Goal: Information Seeking & Learning: Learn about a topic

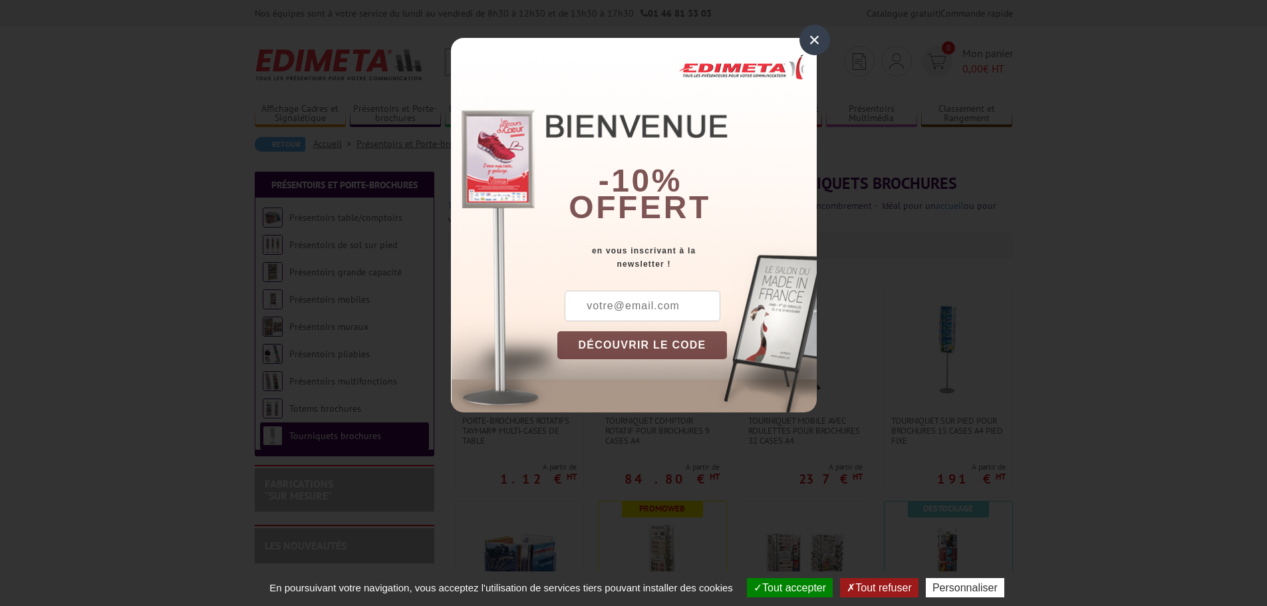
click at [820, 45] on div "×" at bounding box center [815, 40] width 31 height 31
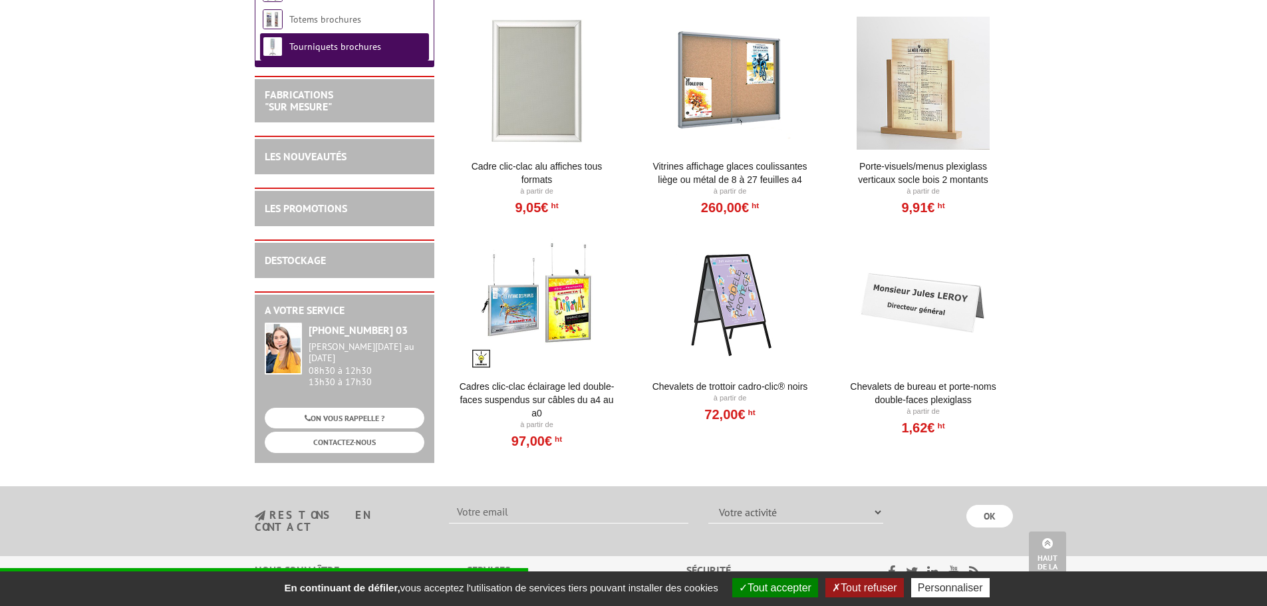
scroll to position [599, 0]
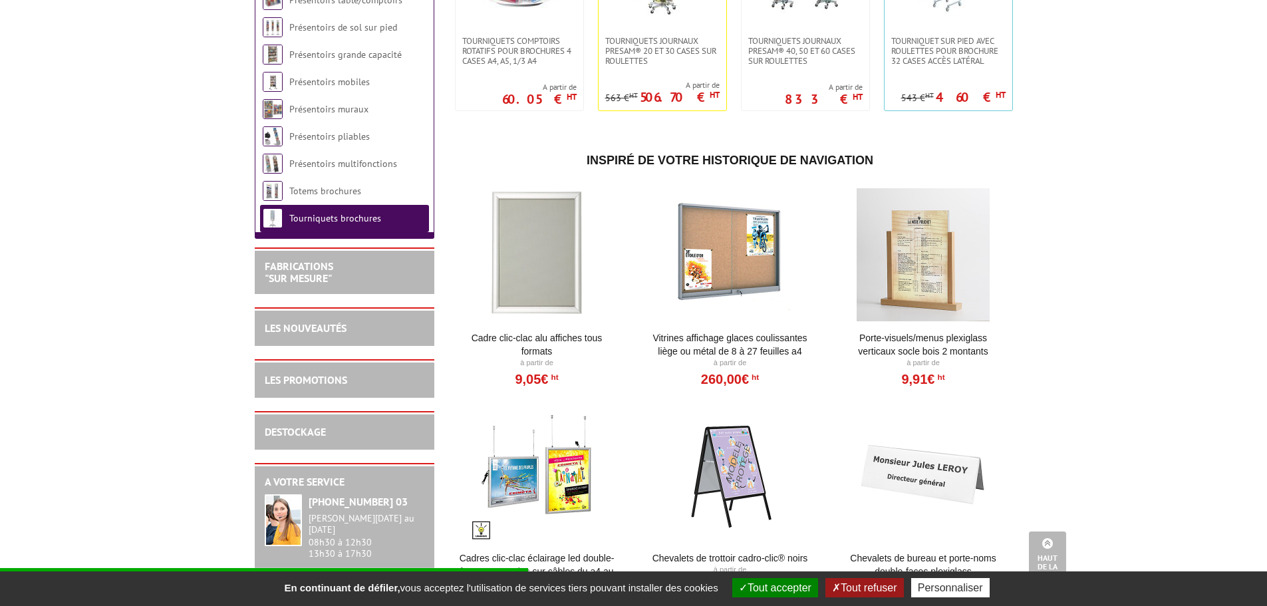
click at [939, 283] on div at bounding box center [924, 254] width 164 height 133
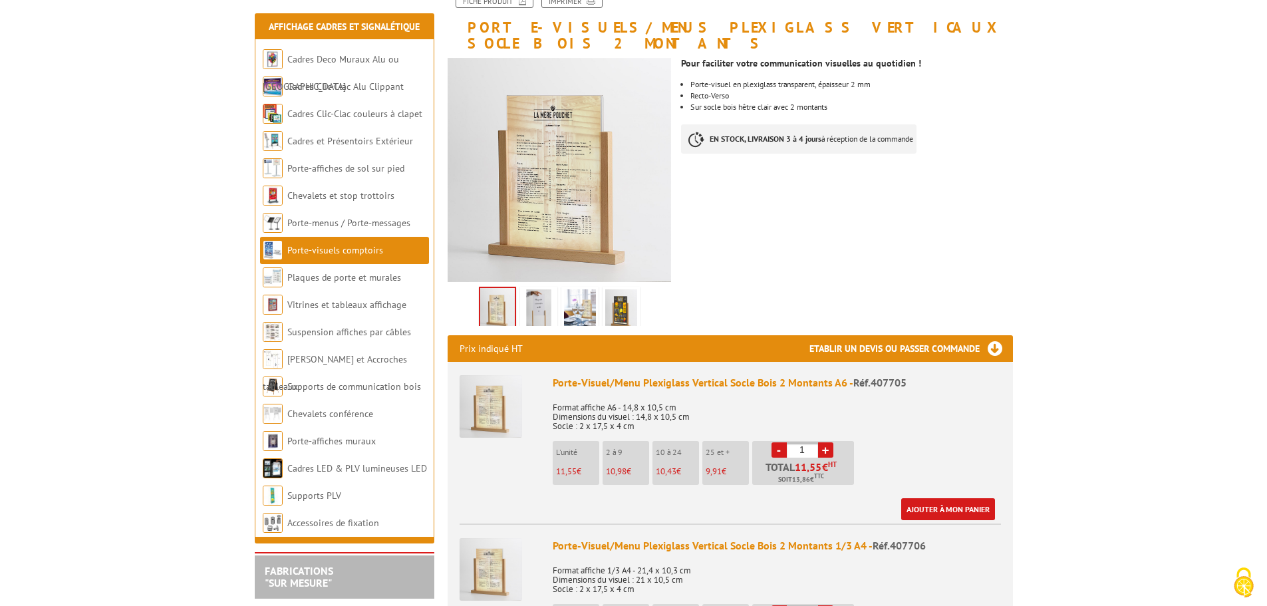
scroll to position [200, 0]
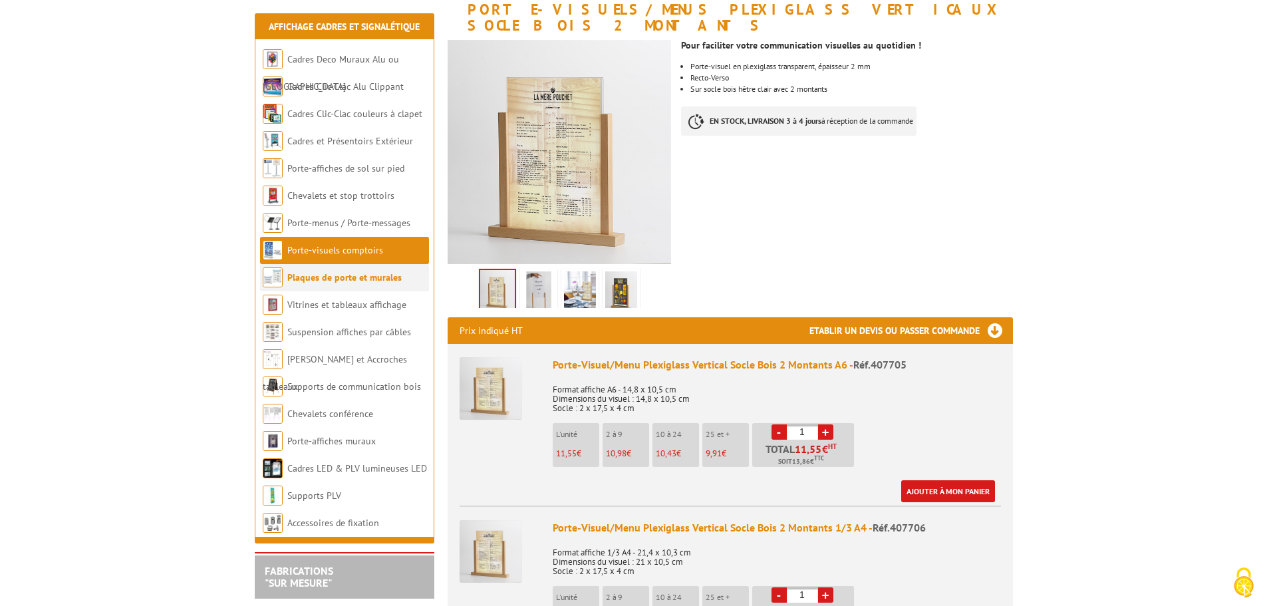
click at [347, 277] on link "Plaques de porte et murales" at bounding box center [344, 277] width 114 height 12
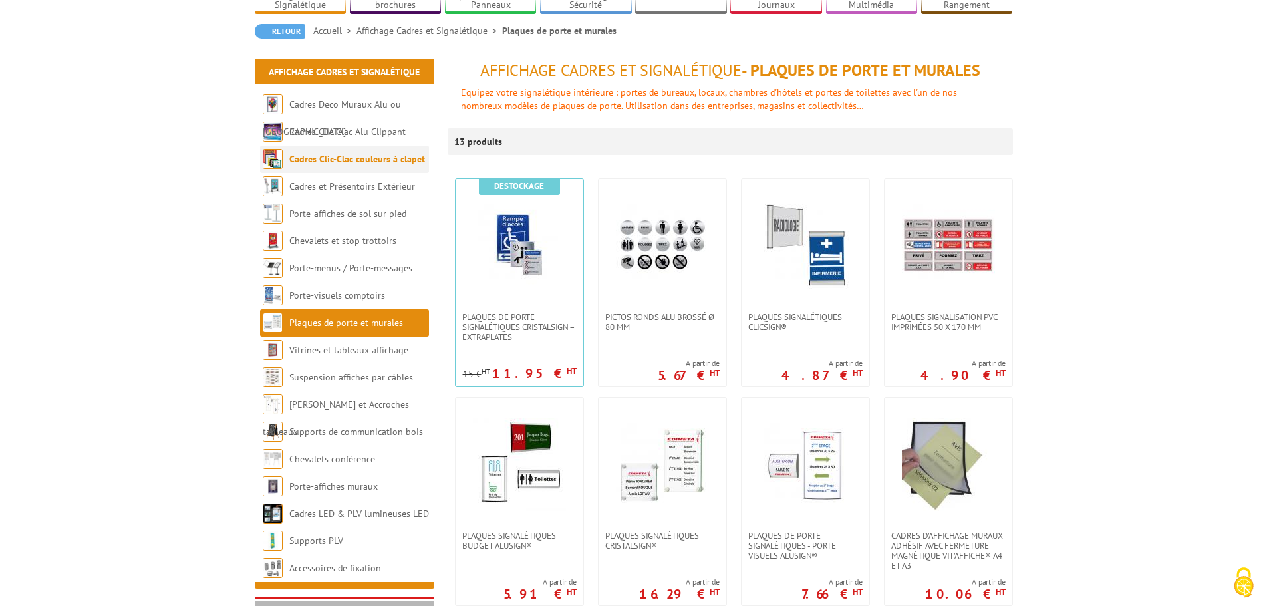
scroll to position [133, 0]
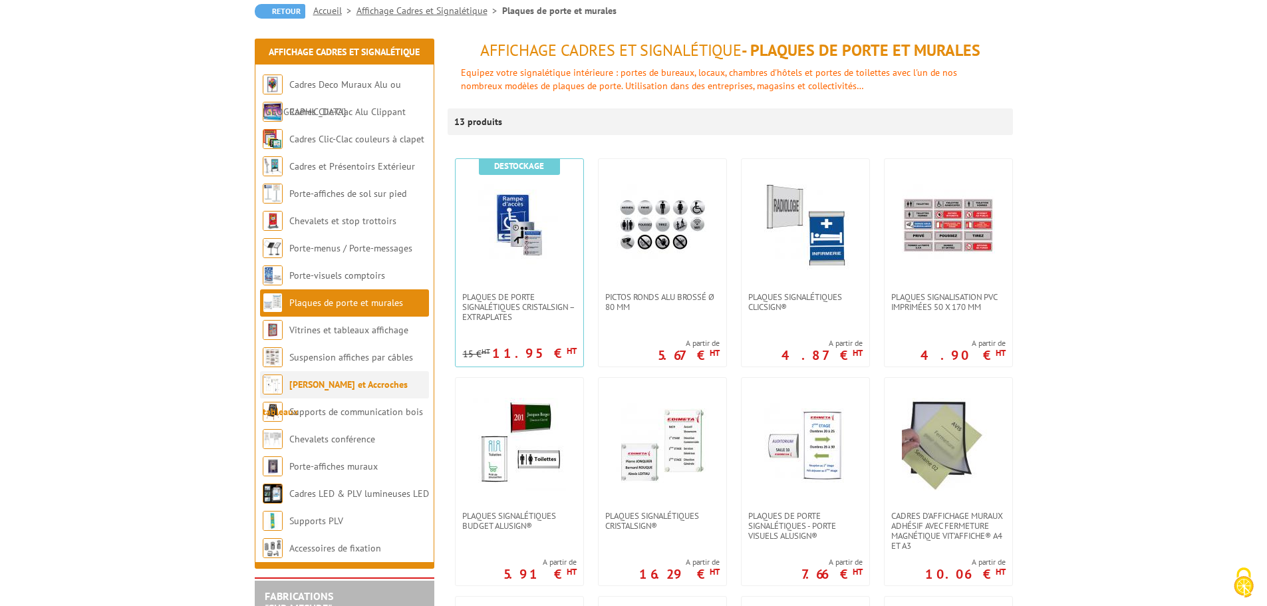
click at [325, 383] on link "[PERSON_NAME] et Accroches tableaux" at bounding box center [335, 398] width 145 height 39
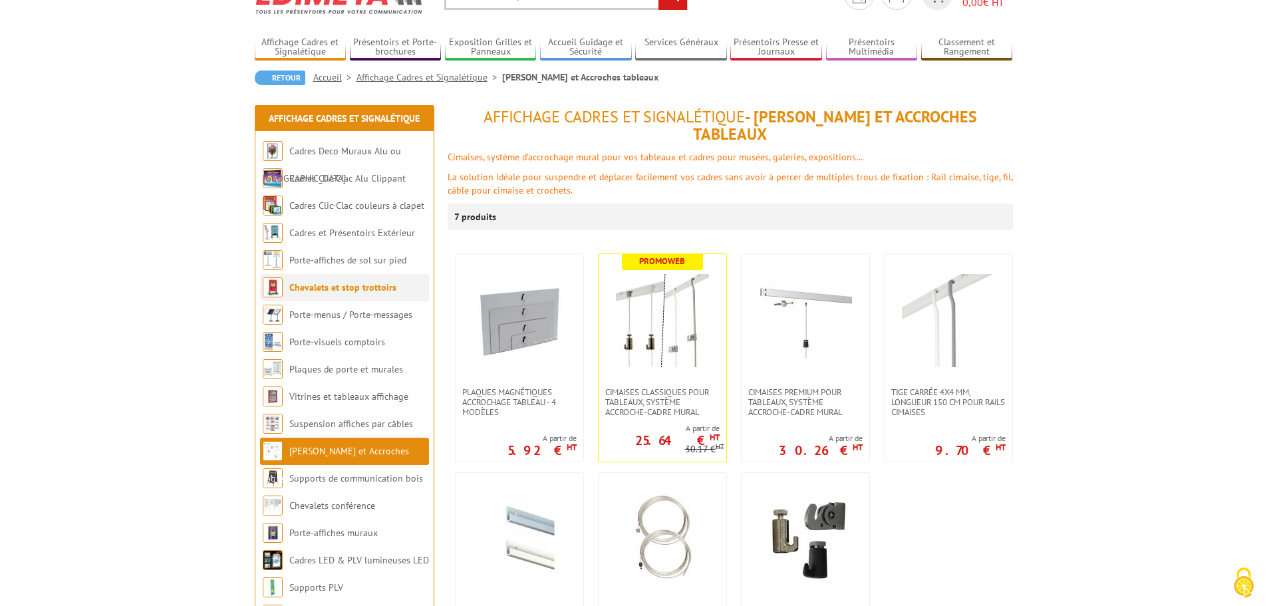
scroll to position [133, 0]
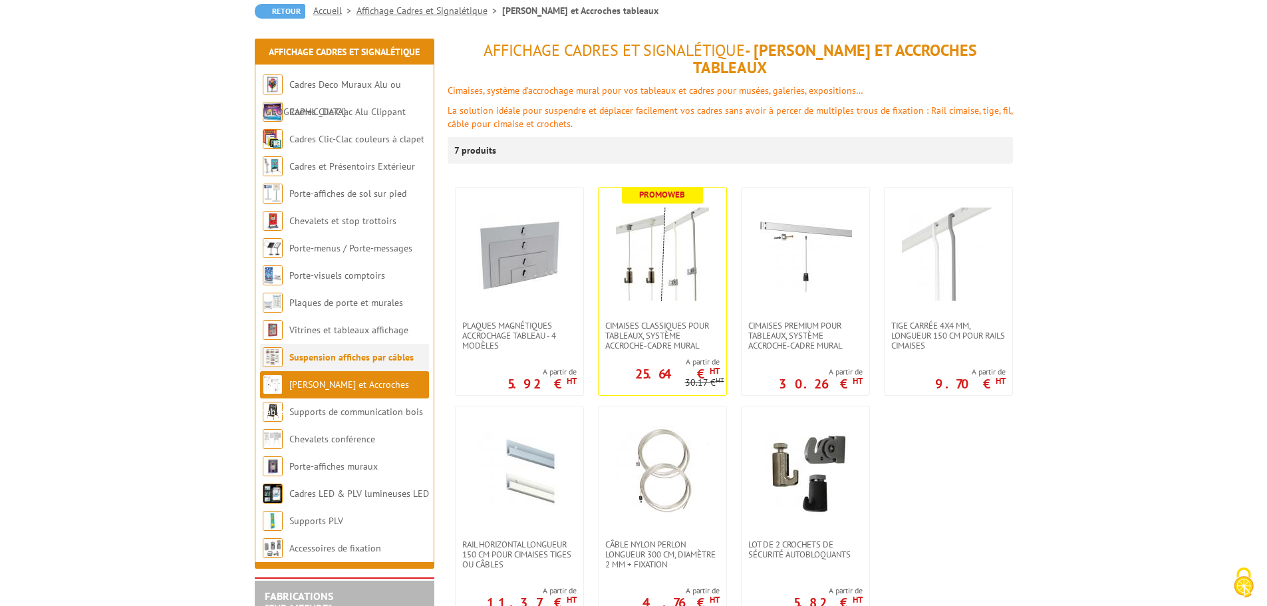
click at [327, 365] on li "Suspension affiches par câbles" at bounding box center [344, 357] width 169 height 27
click at [330, 359] on link "Suspension affiches par câbles" at bounding box center [351, 357] width 124 height 12
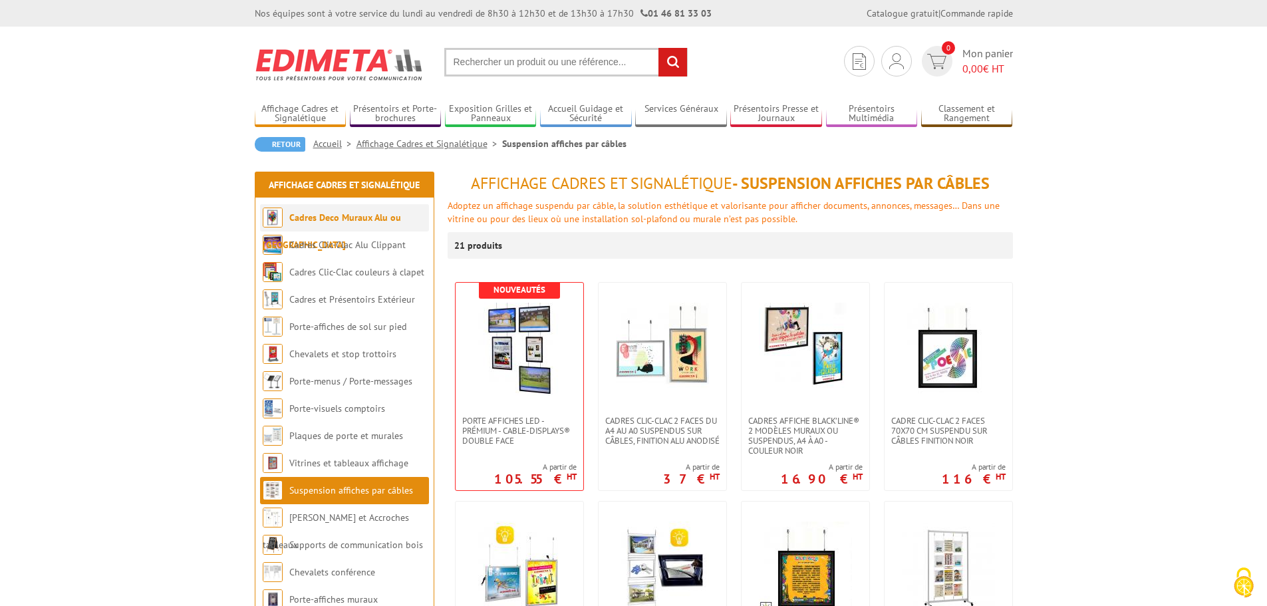
click at [347, 226] on li "Cadres Deco Muraux Alu ou [GEOGRAPHIC_DATA]" at bounding box center [344, 217] width 169 height 27
click at [351, 214] on link "Cadres Deco Muraux Alu ou [GEOGRAPHIC_DATA]" at bounding box center [332, 231] width 138 height 39
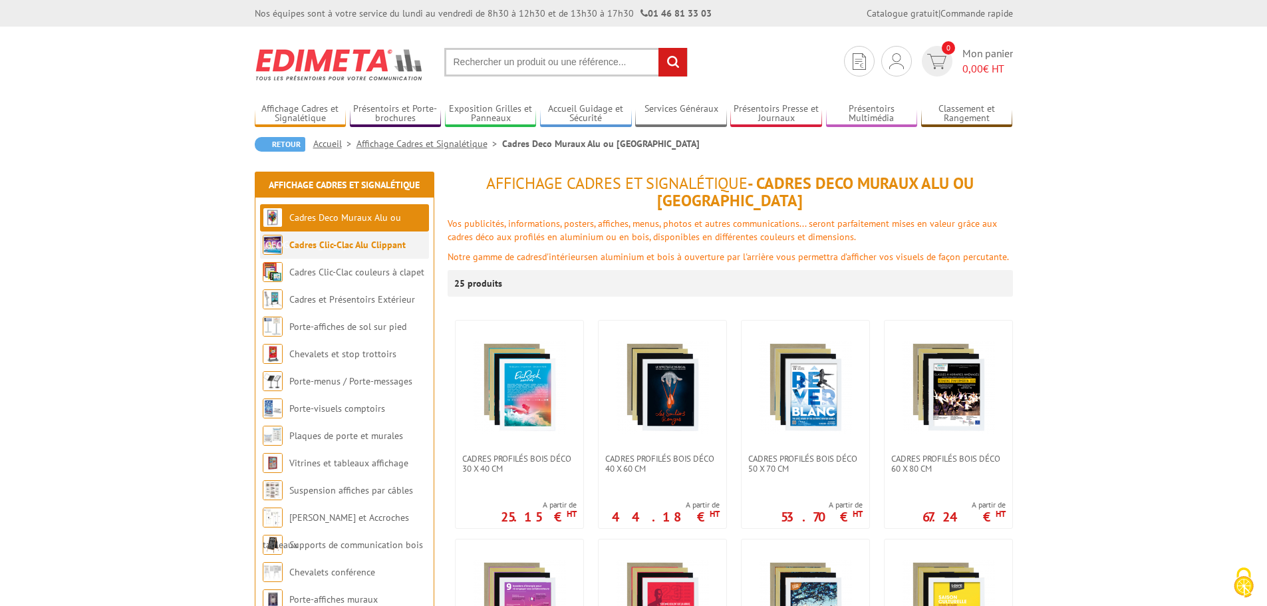
click at [341, 241] on link "Cadres Clic-Clac Alu Clippant" at bounding box center [347, 245] width 116 height 12
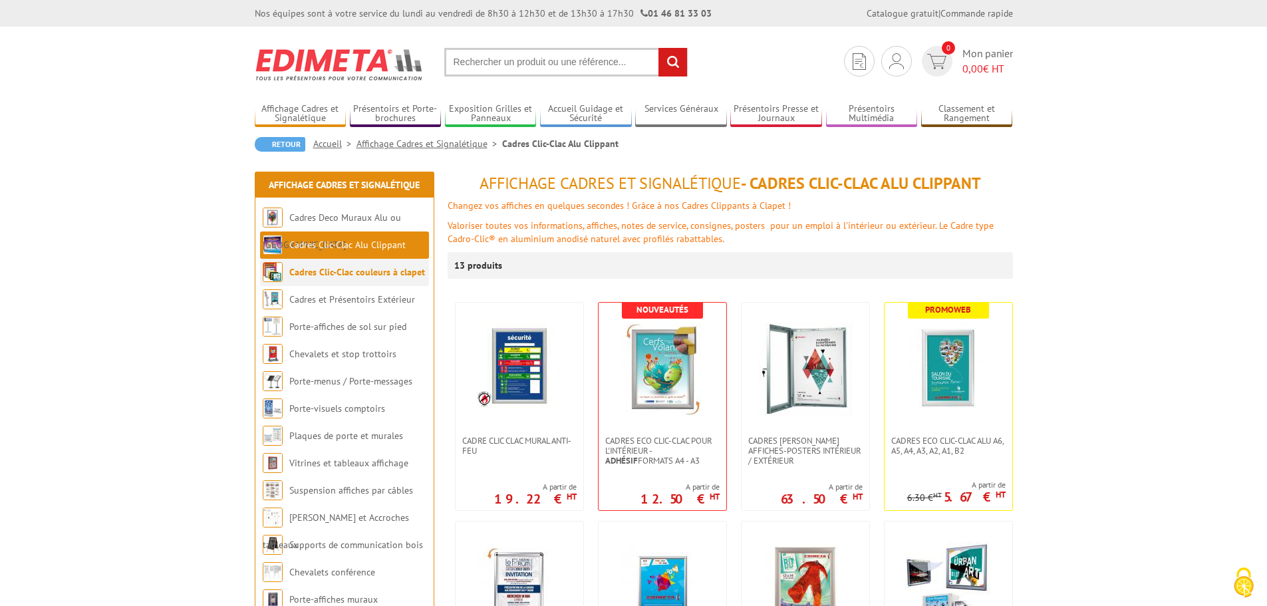
click at [327, 274] on link "Cadres Clic-Clac couleurs à clapet" at bounding box center [357, 272] width 136 height 12
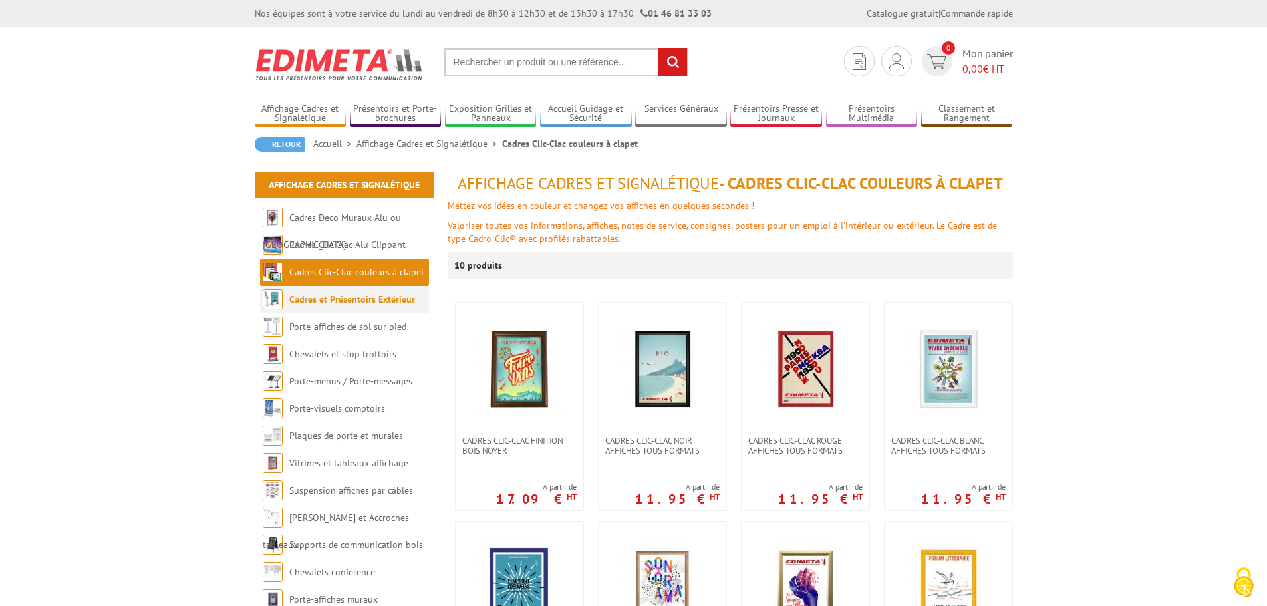
click at [331, 296] on link "Cadres et Présentoirs Extérieur" at bounding box center [352, 299] width 126 height 12
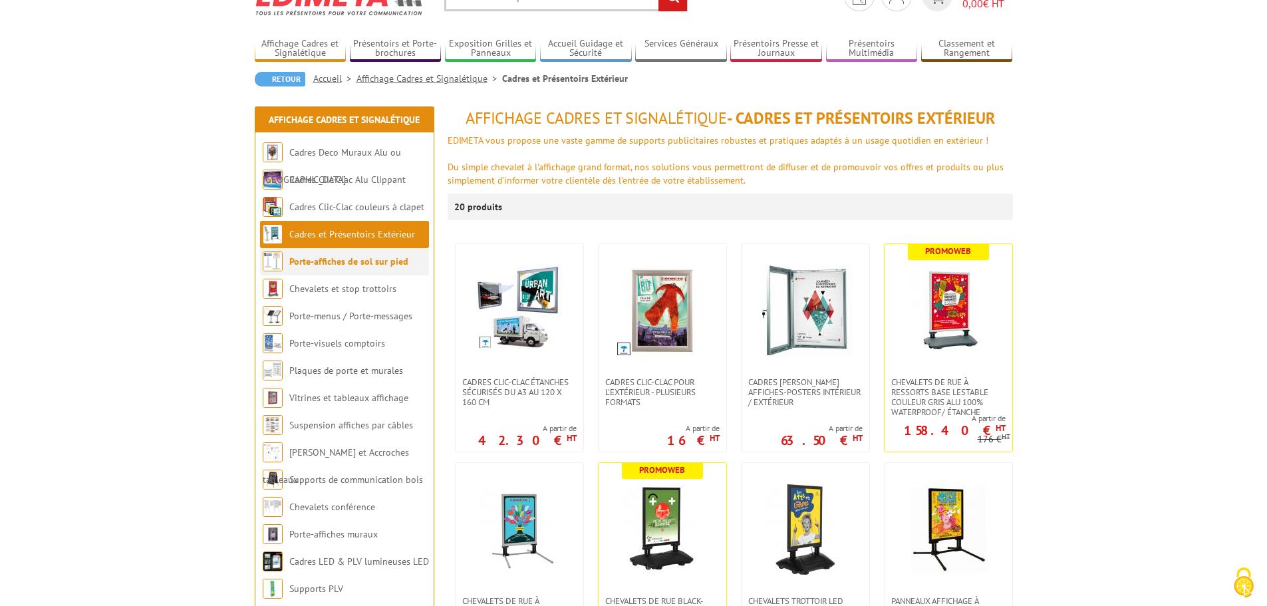
scroll to position [67, 0]
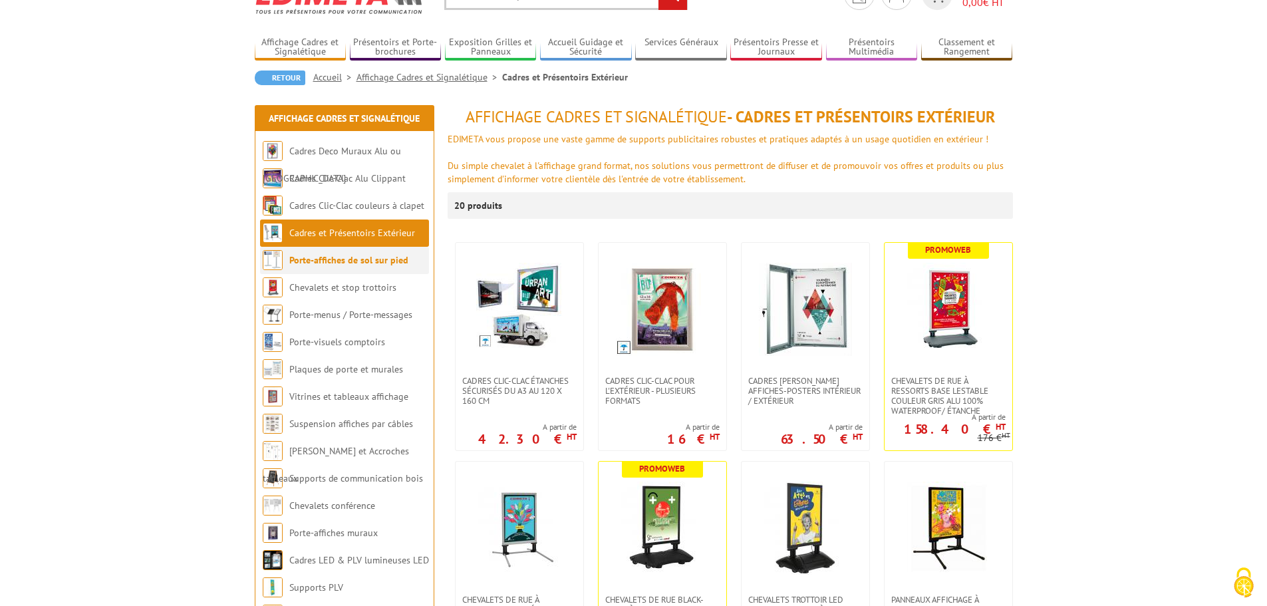
click at [335, 264] on link "Porte-affiches de sol sur pied" at bounding box center [348, 260] width 119 height 12
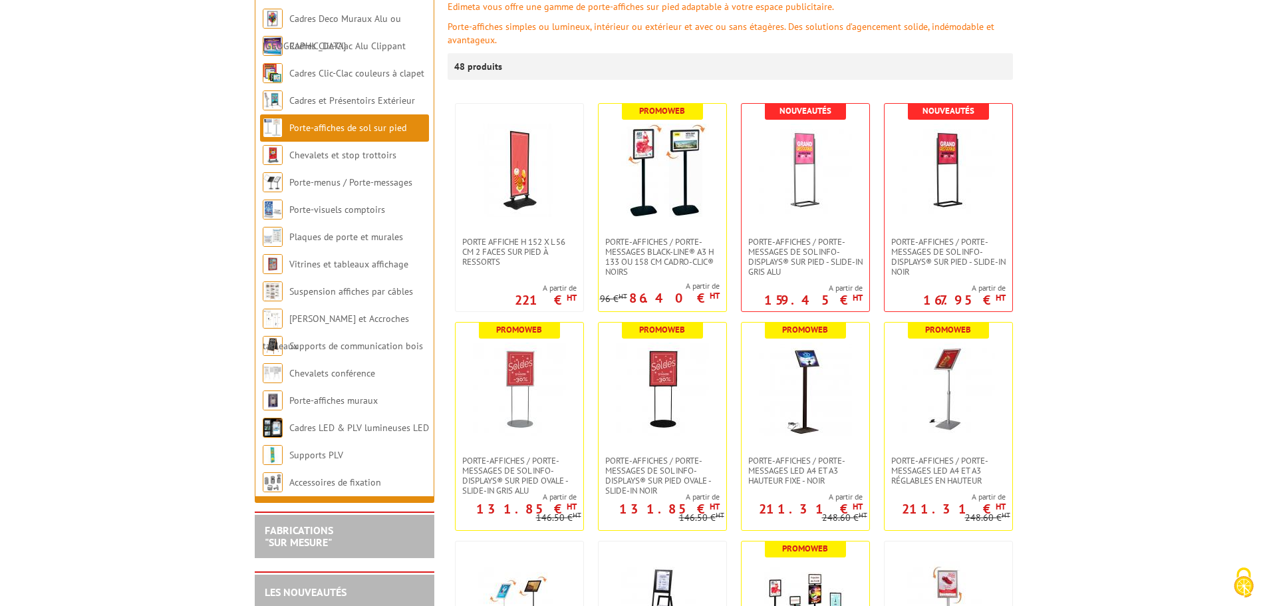
scroll to position [200, 0]
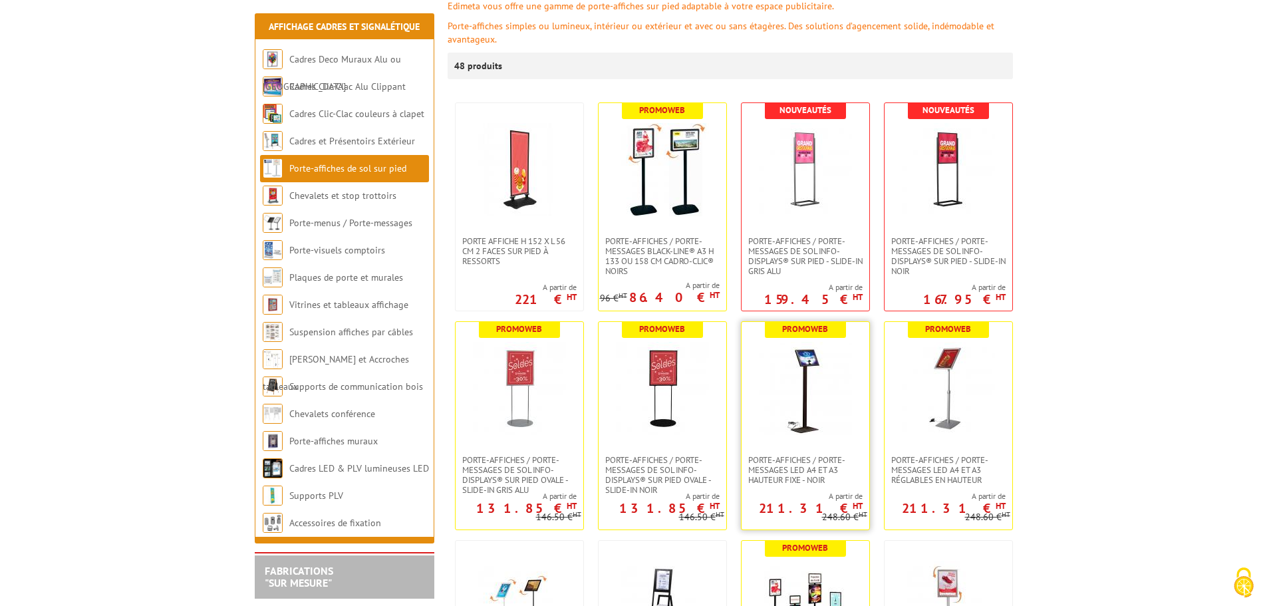
click at [827, 378] on img at bounding box center [805, 388] width 93 height 93
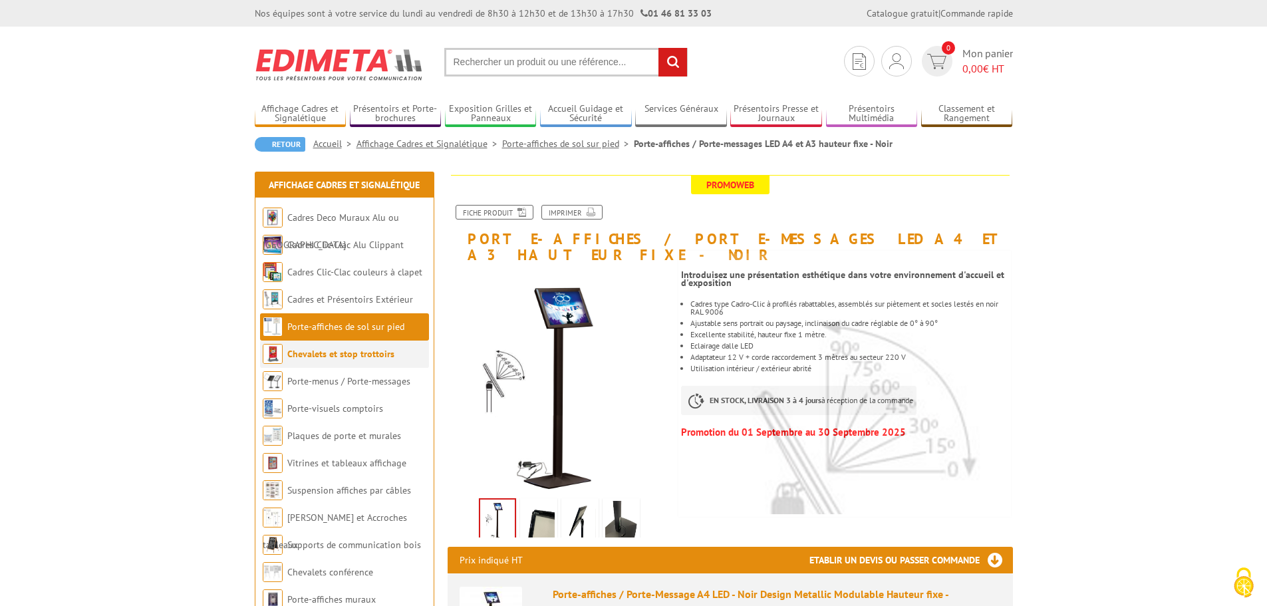
click at [353, 359] on link "Chevalets et stop trottoirs" at bounding box center [340, 354] width 107 height 12
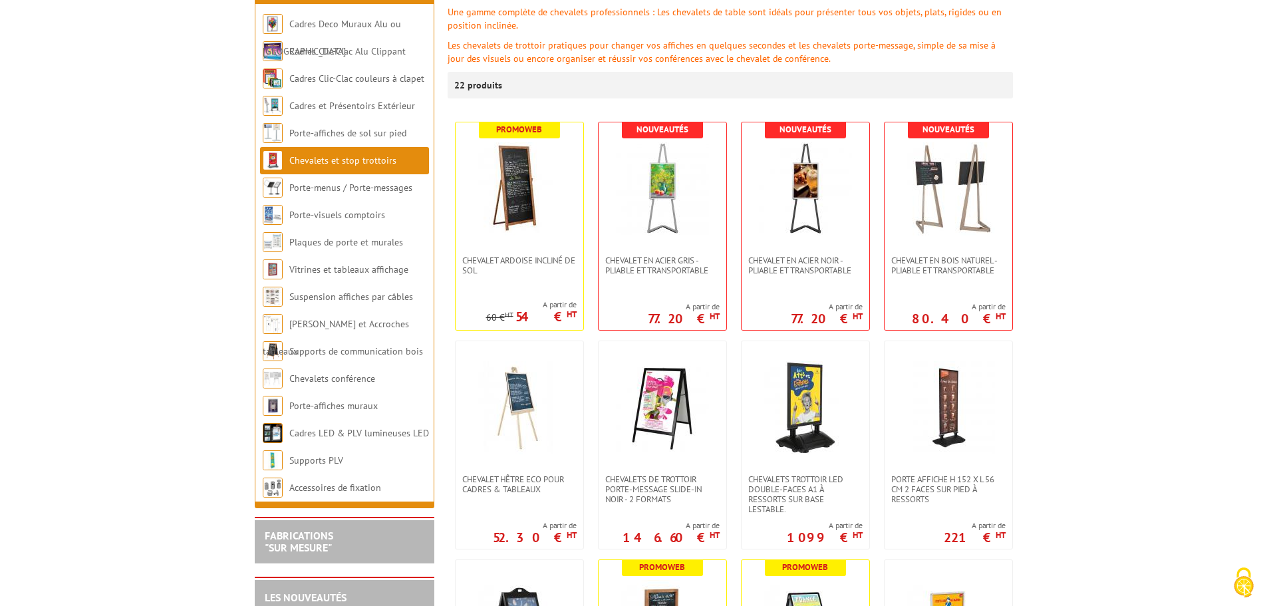
scroll to position [200, 0]
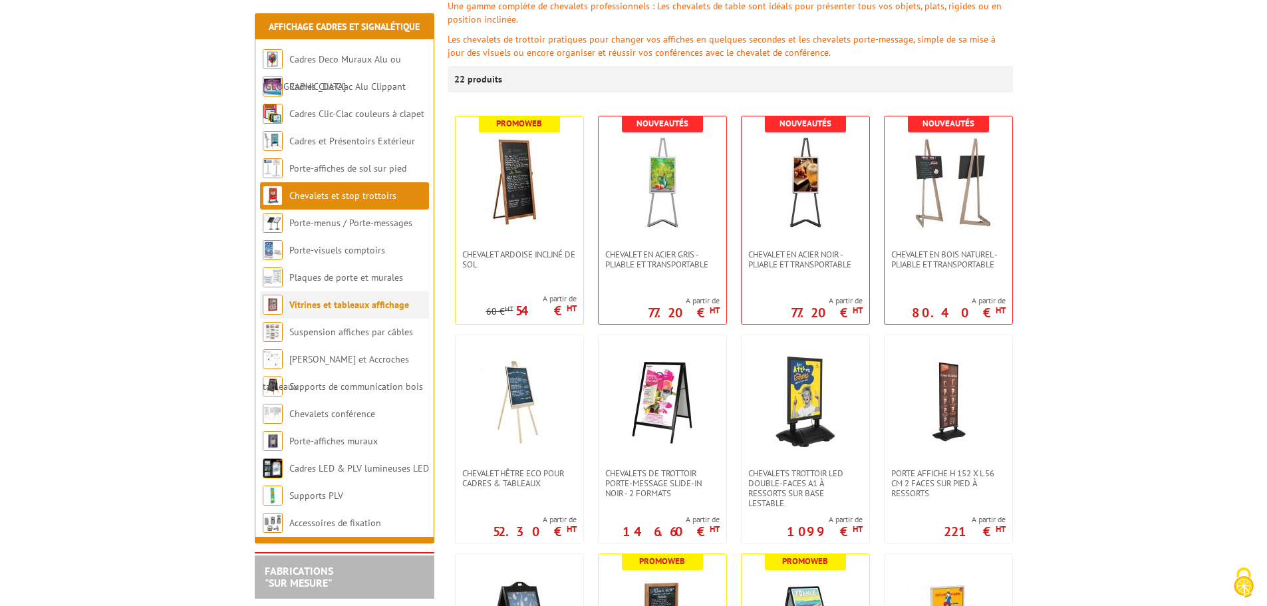
click at [341, 306] on link "Vitrines et tableaux affichage" at bounding box center [349, 305] width 120 height 12
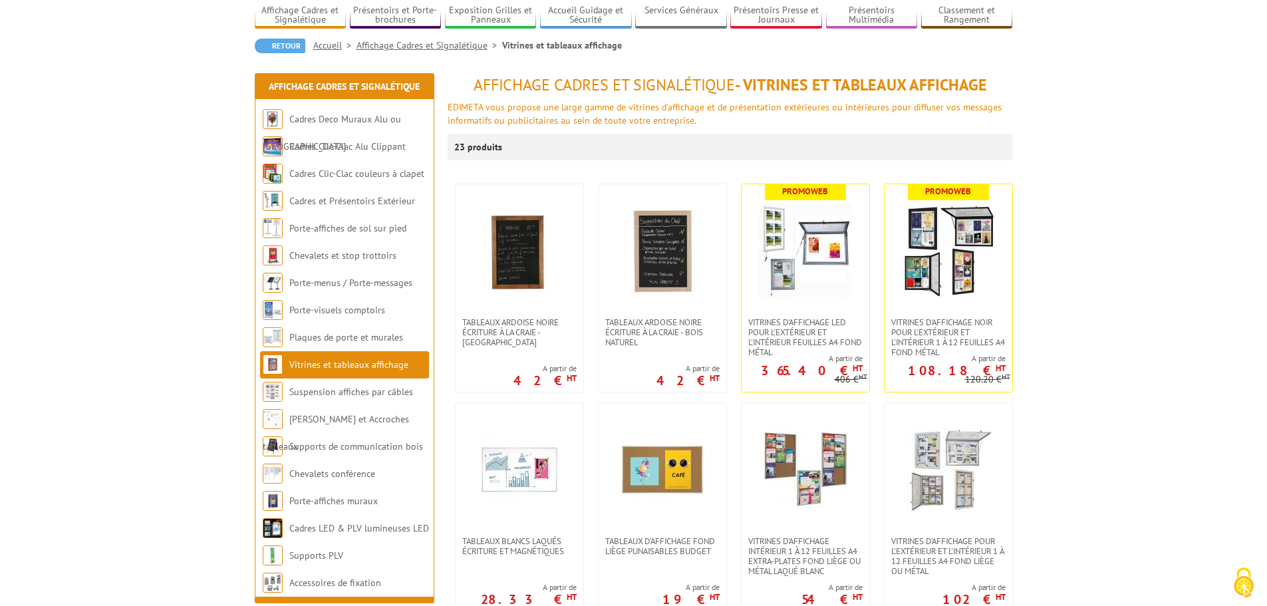
scroll to position [133, 0]
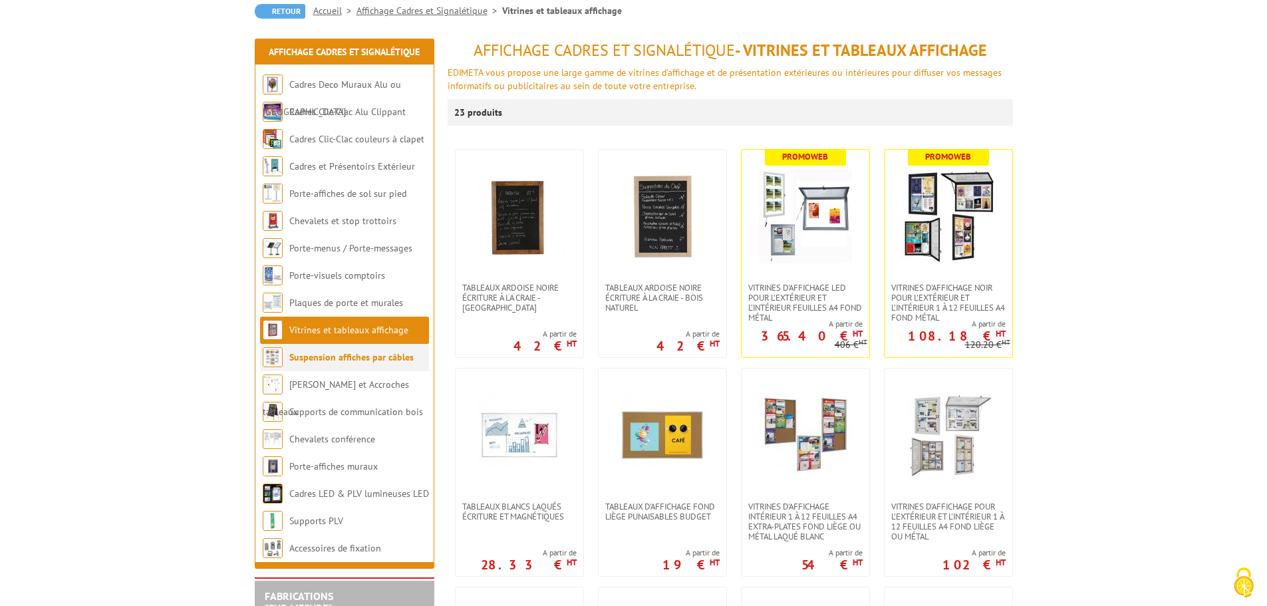
click at [317, 359] on link "Suspension affiches par câbles" at bounding box center [351, 357] width 124 height 12
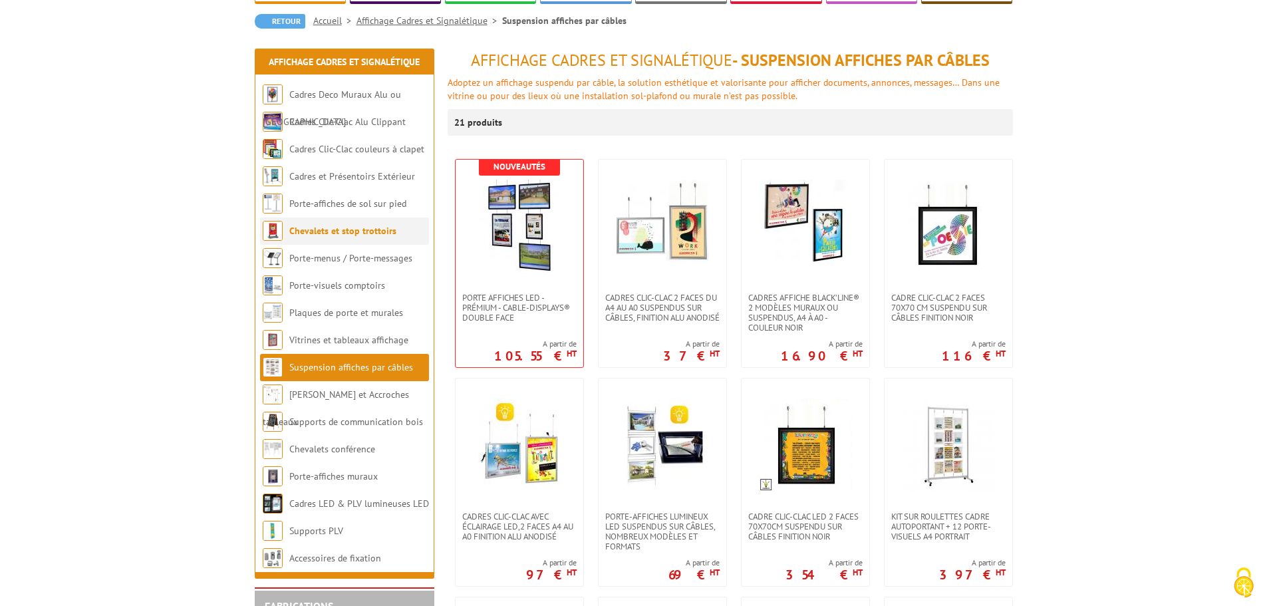
scroll to position [133, 0]
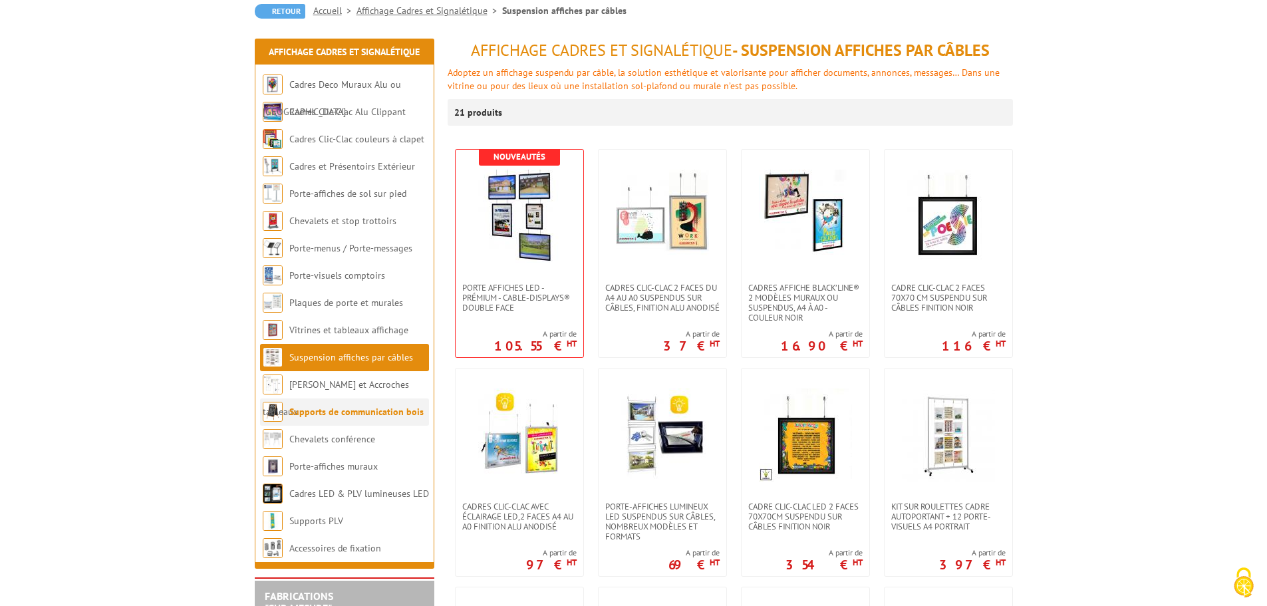
click at [302, 417] on link "Supports de communication bois" at bounding box center [356, 412] width 134 height 12
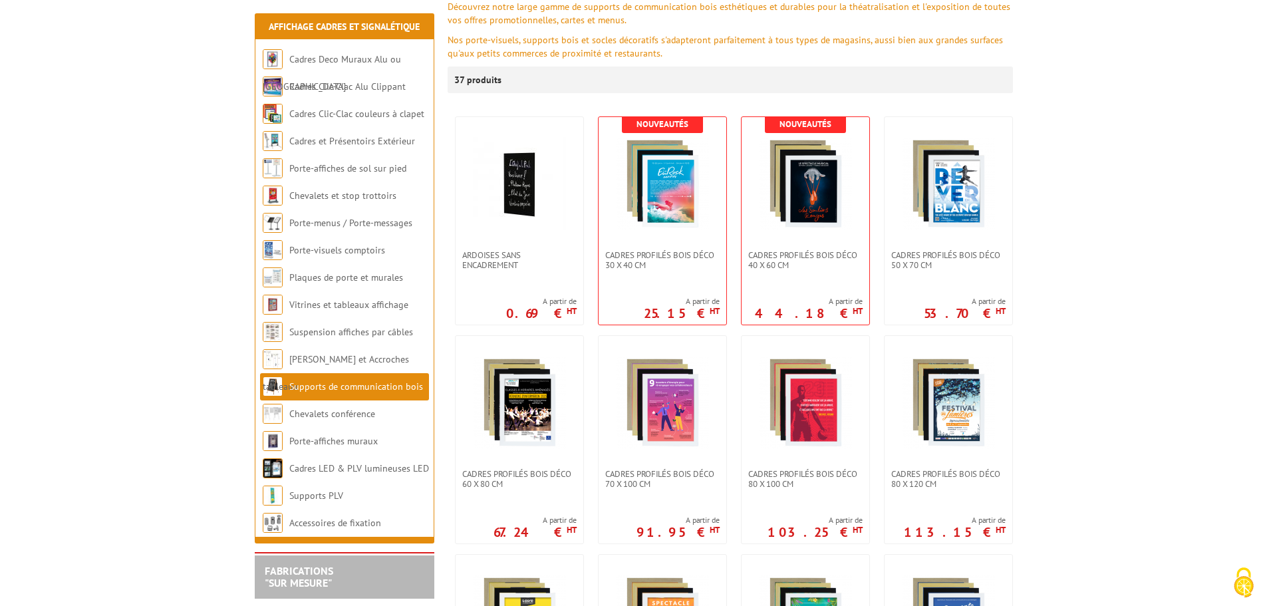
scroll to position [200, 0]
click at [301, 418] on link "Chevalets conférence" at bounding box center [332, 414] width 86 height 12
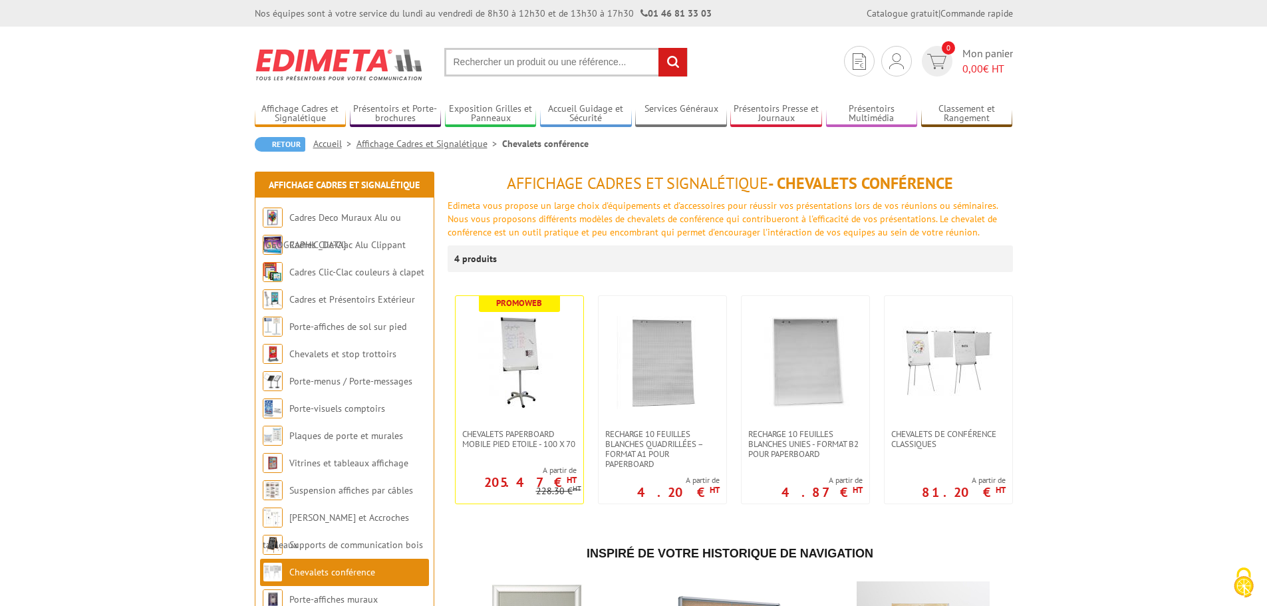
click at [304, 440] on link "Plaques de porte et murales" at bounding box center [346, 436] width 114 height 12
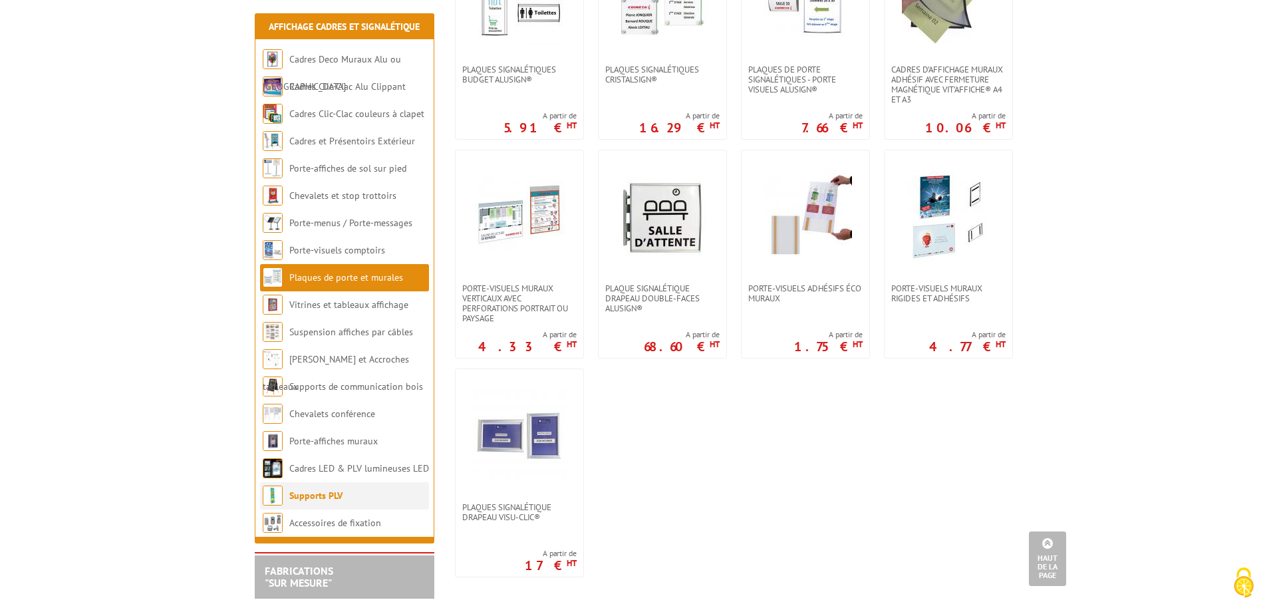
scroll to position [665, 0]
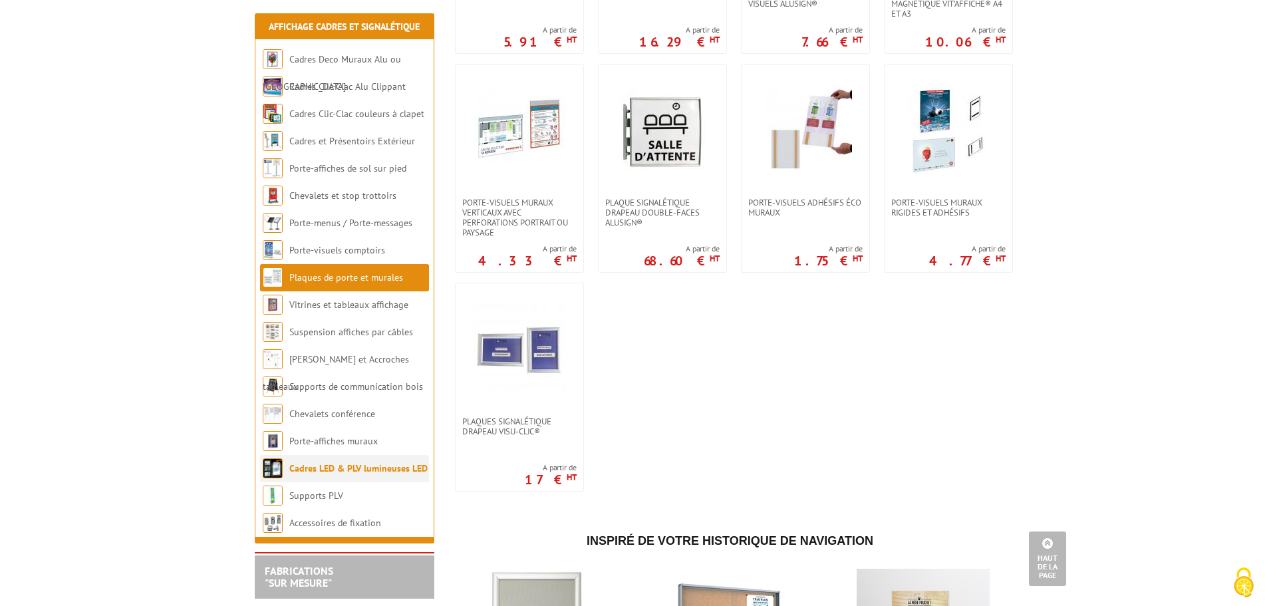
click at [335, 474] on link "Cadres LED & PLV lumineuses LED" at bounding box center [358, 468] width 138 height 12
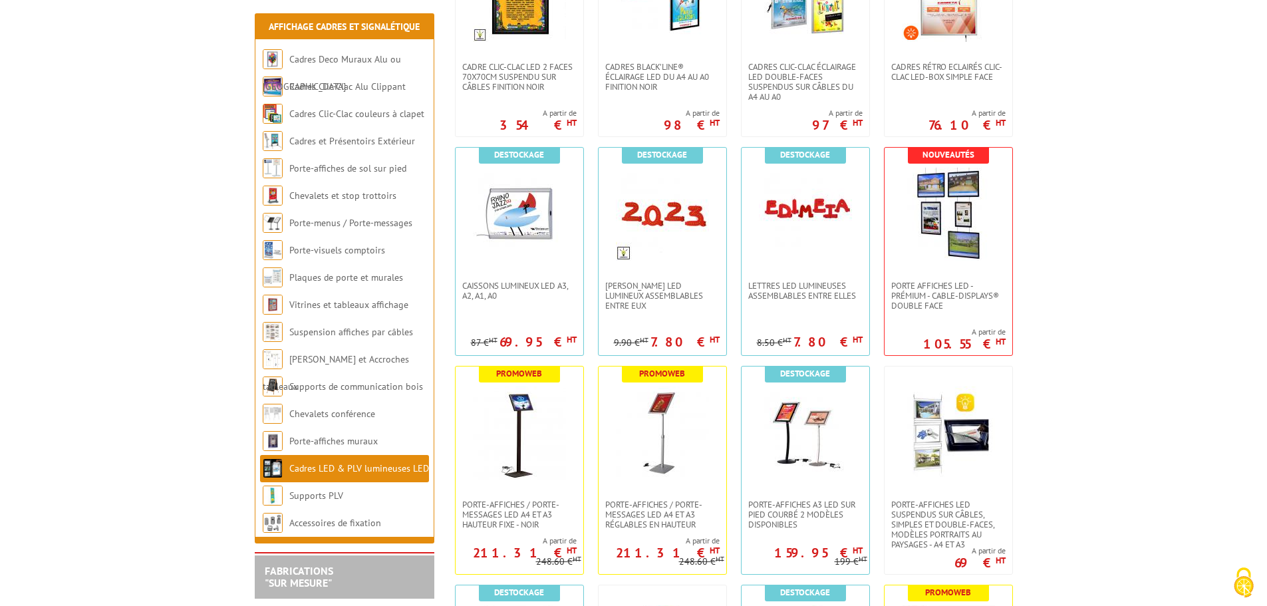
scroll to position [399, 0]
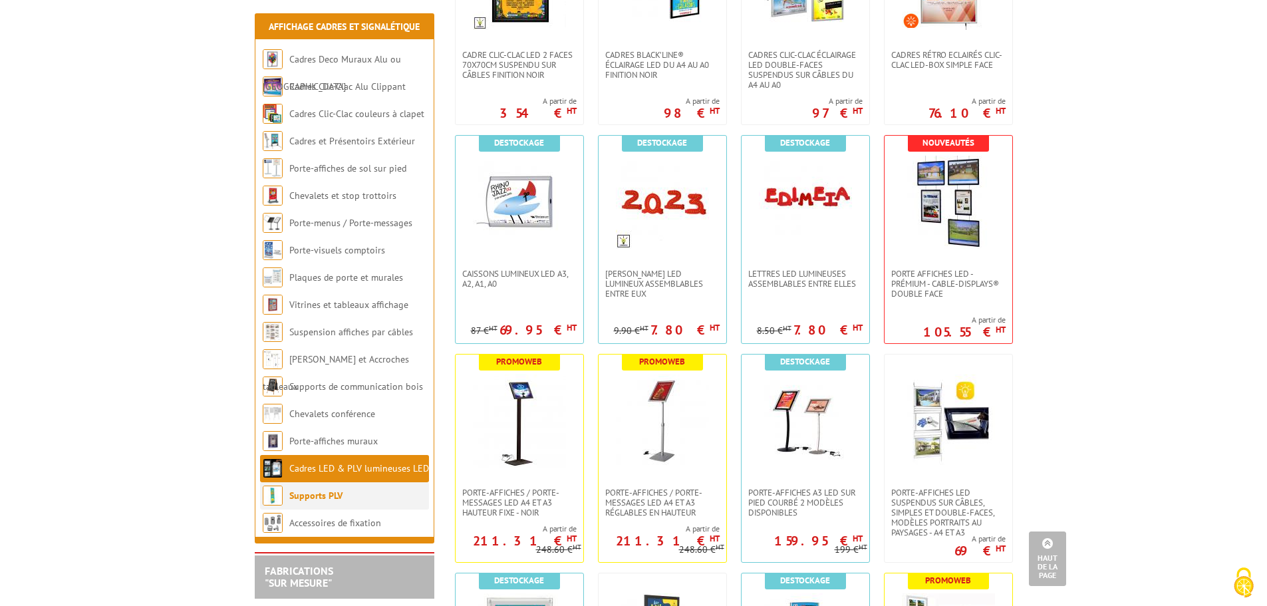
click at [305, 494] on link "Supports PLV" at bounding box center [315, 496] width 53 height 12
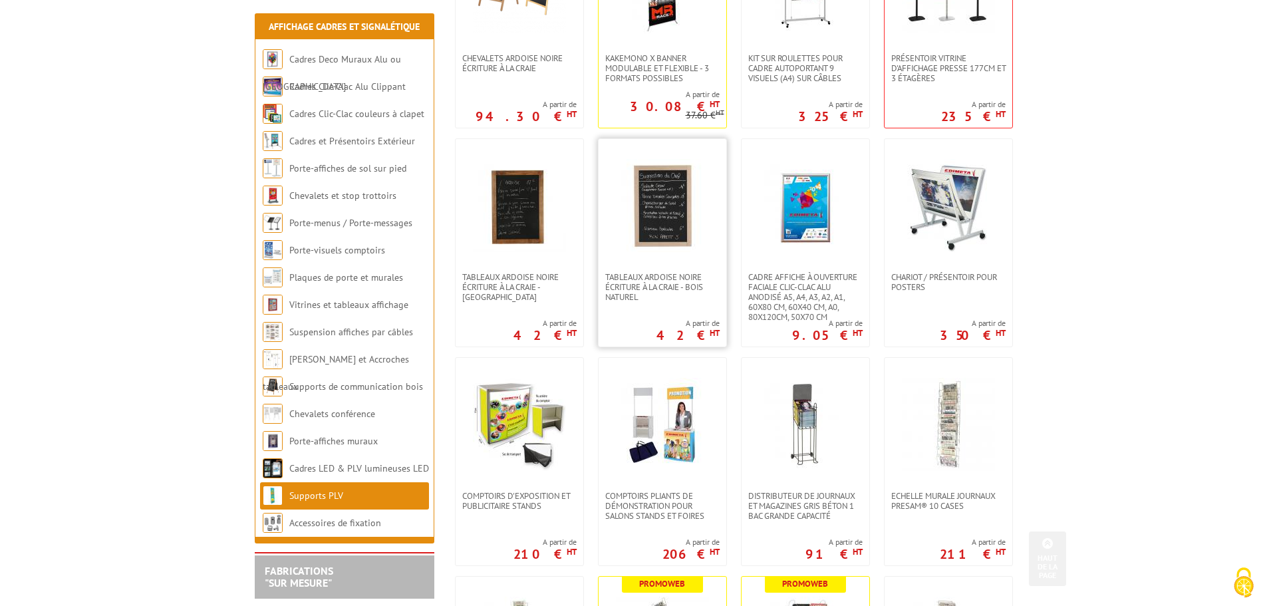
scroll to position [399, 0]
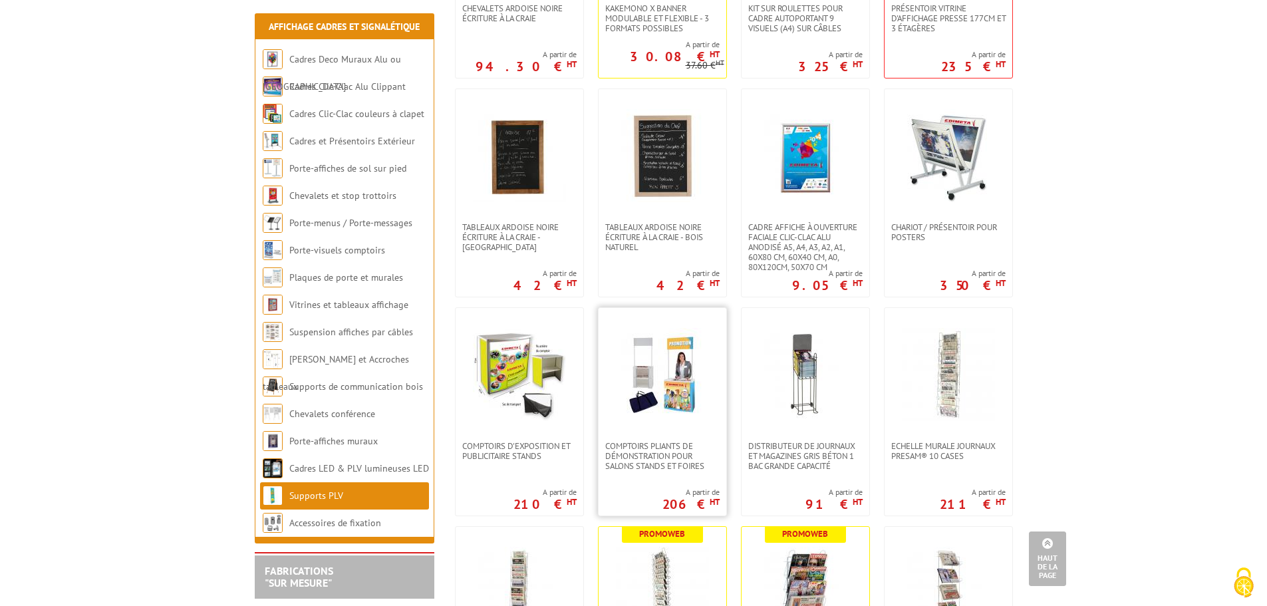
click at [667, 379] on img at bounding box center [662, 374] width 93 height 93
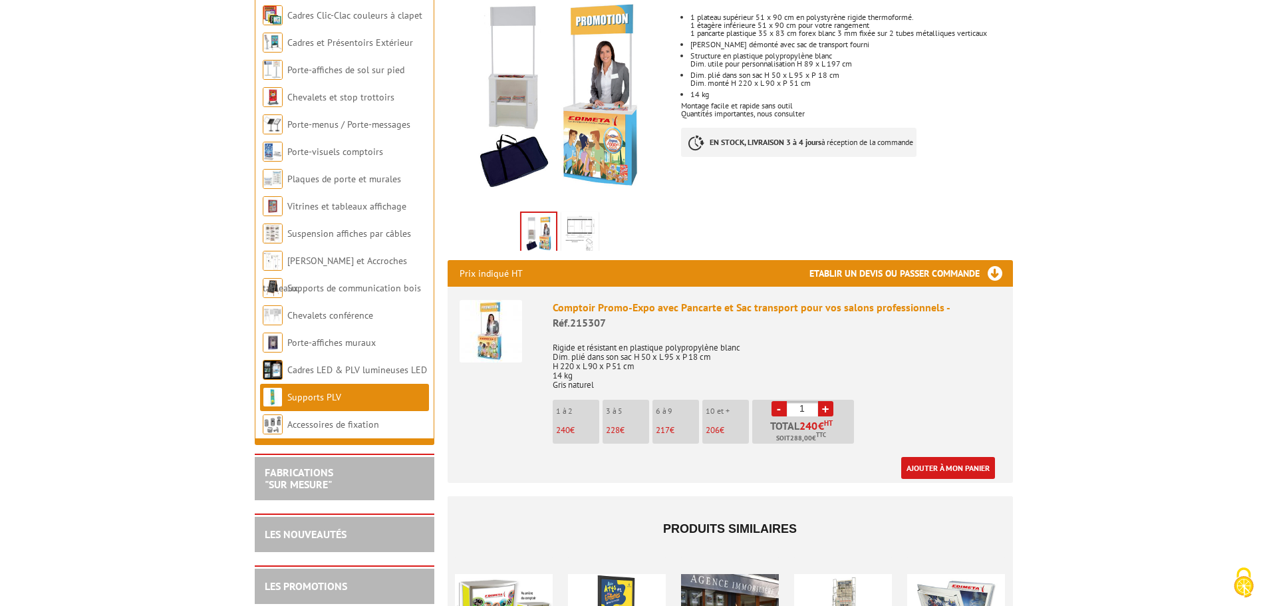
scroll to position [266, 0]
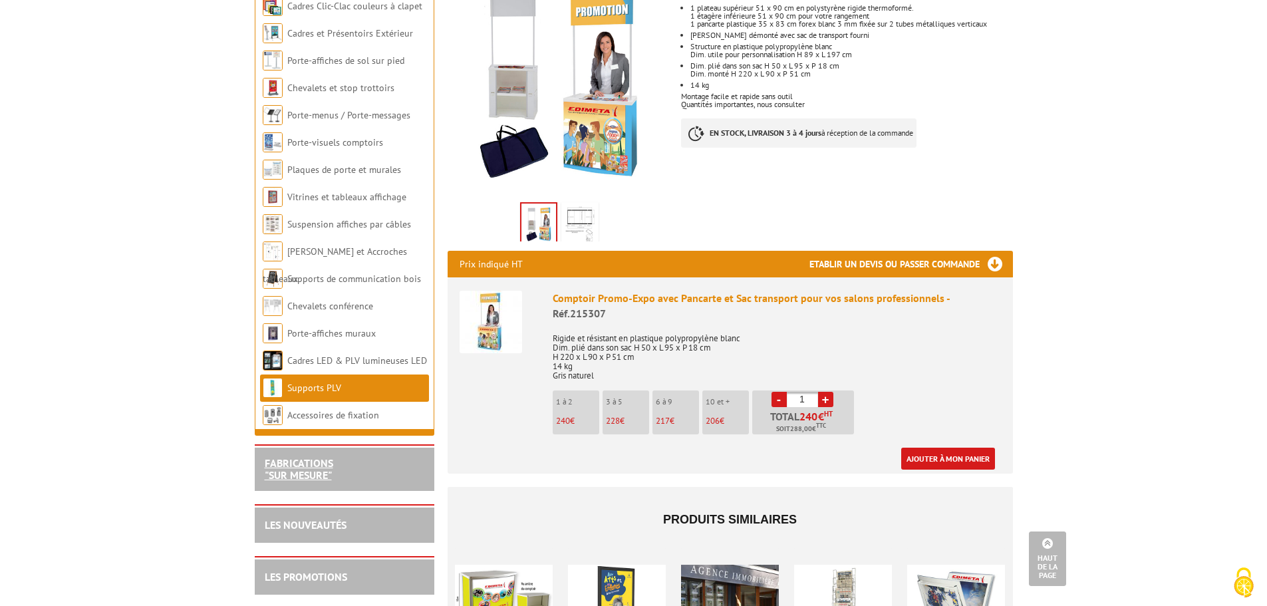
click at [307, 461] on link "FABRICATIONS "Sur Mesure"" at bounding box center [299, 468] width 69 height 25
